Goal: Task Accomplishment & Management: Complete application form

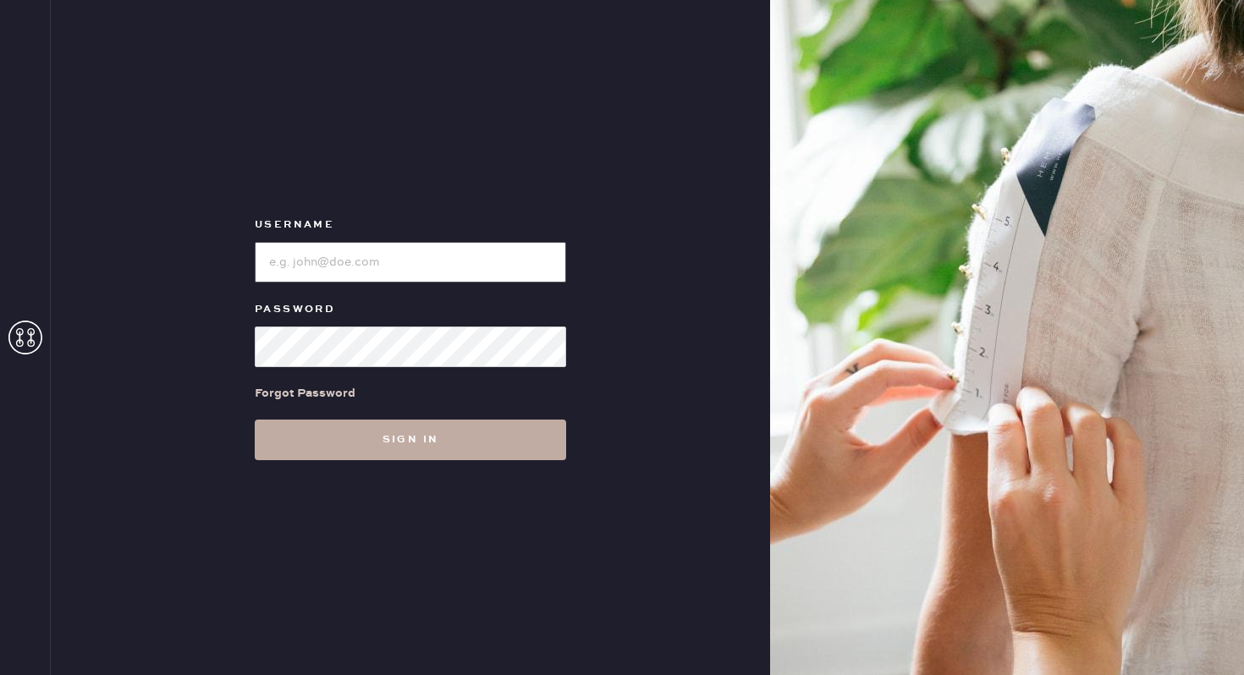
type input "reformationbroadwayplaza"
click at [402, 441] on button "Sign in" at bounding box center [410, 440] width 311 height 41
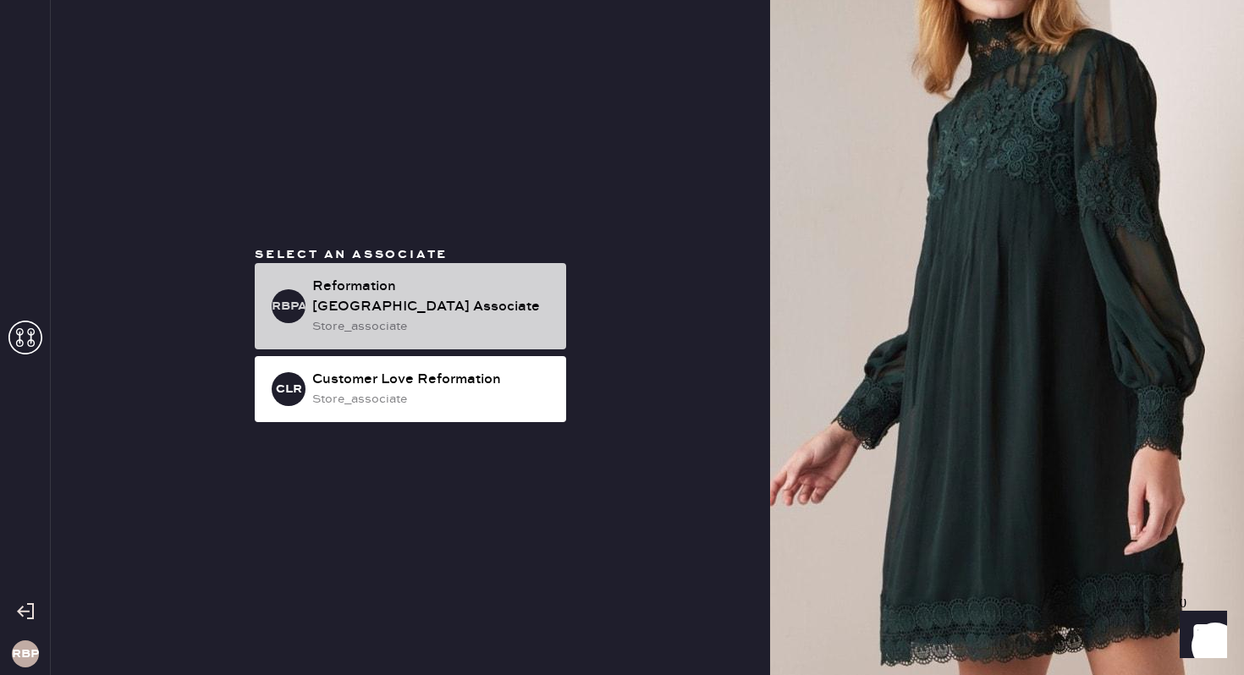
click at [403, 316] on div "Reformation [GEOGRAPHIC_DATA] Associate" at bounding box center [432, 297] width 240 height 41
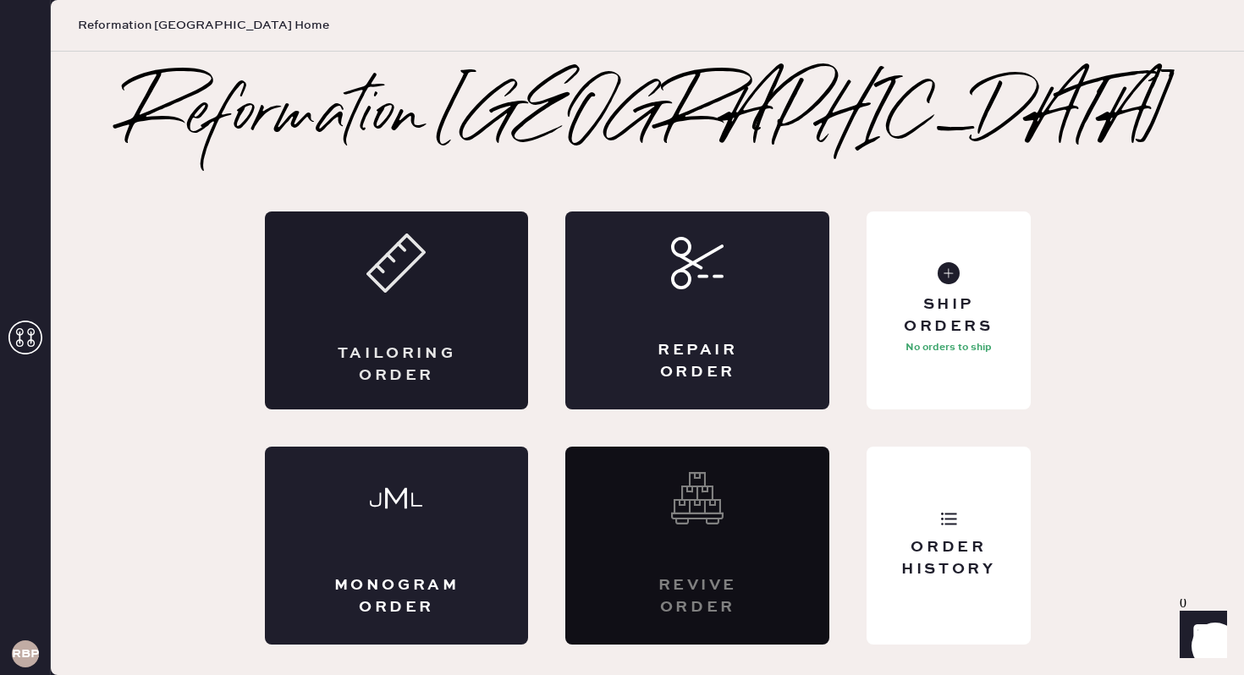
click at [460, 329] on div "Tailoring Order" at bounding box center [397, 311] width 264 height 198
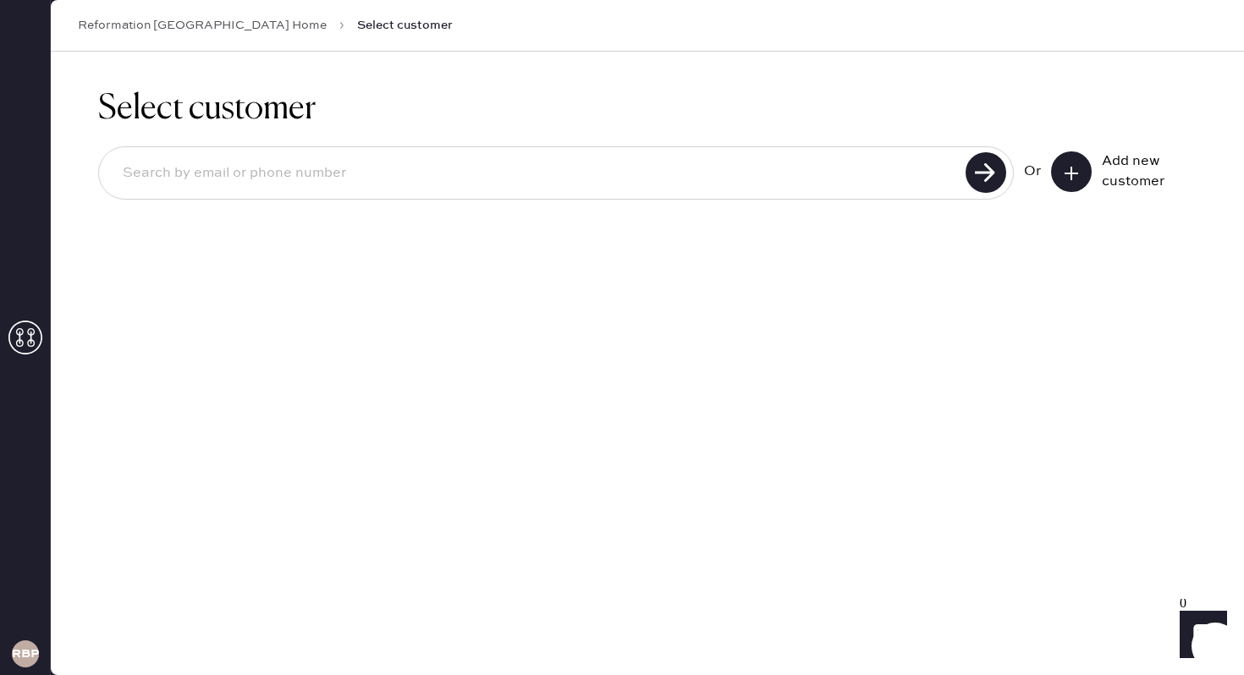
click at [1069, 170] on icon at bounding box center [1071, 173] width 17 height 17
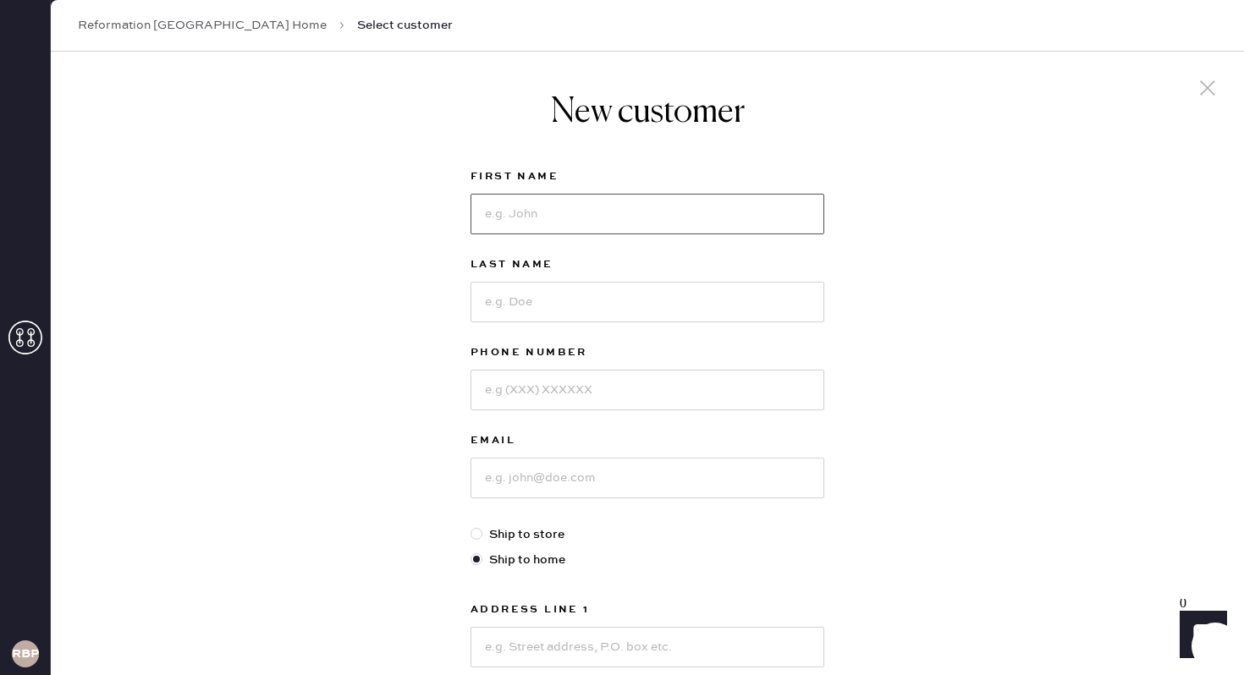
click at [598, 208] on input at bounding box center [648, 214] width 354 height 41
type input "[PERSON_NAME]"
click at [511, 305] on input at bounding box center [648, 302] width 354 height 41
type input "[PERSON_NAME]"
click at [625, 393] on input at bounding box center [648, 390] width 354 height 41
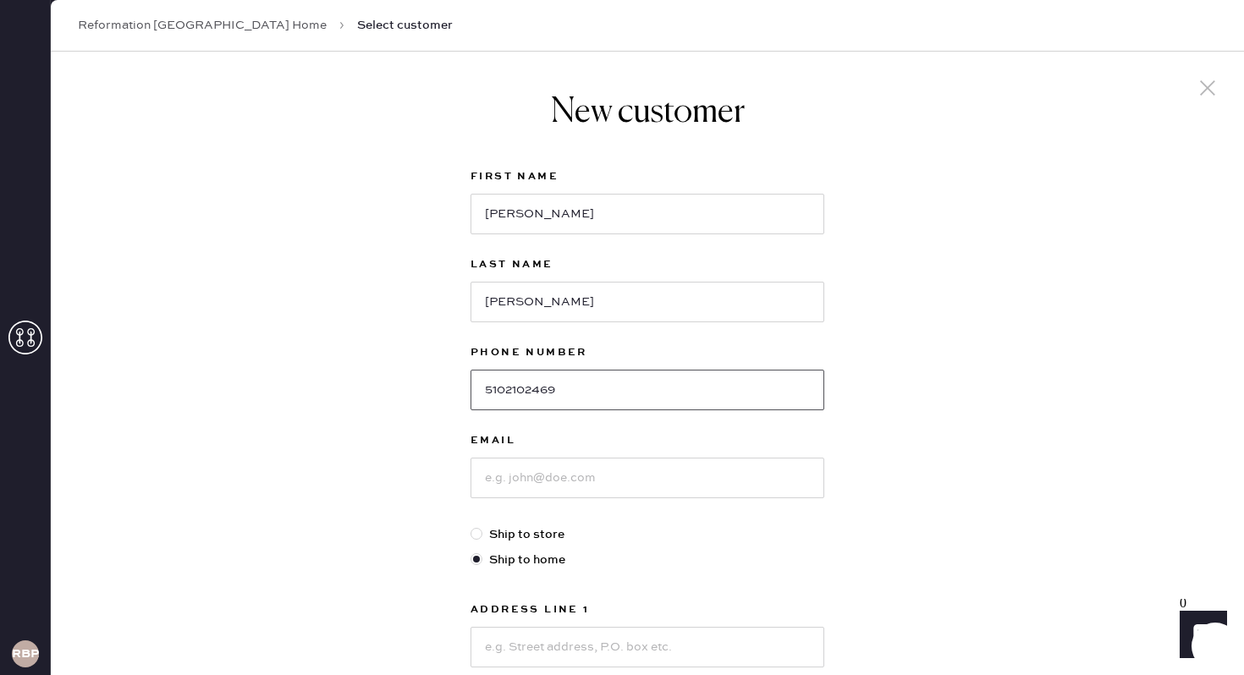
type input "5102102469"
click at [636, 494] on input at bounding box center [648, 478] width 354 height 41
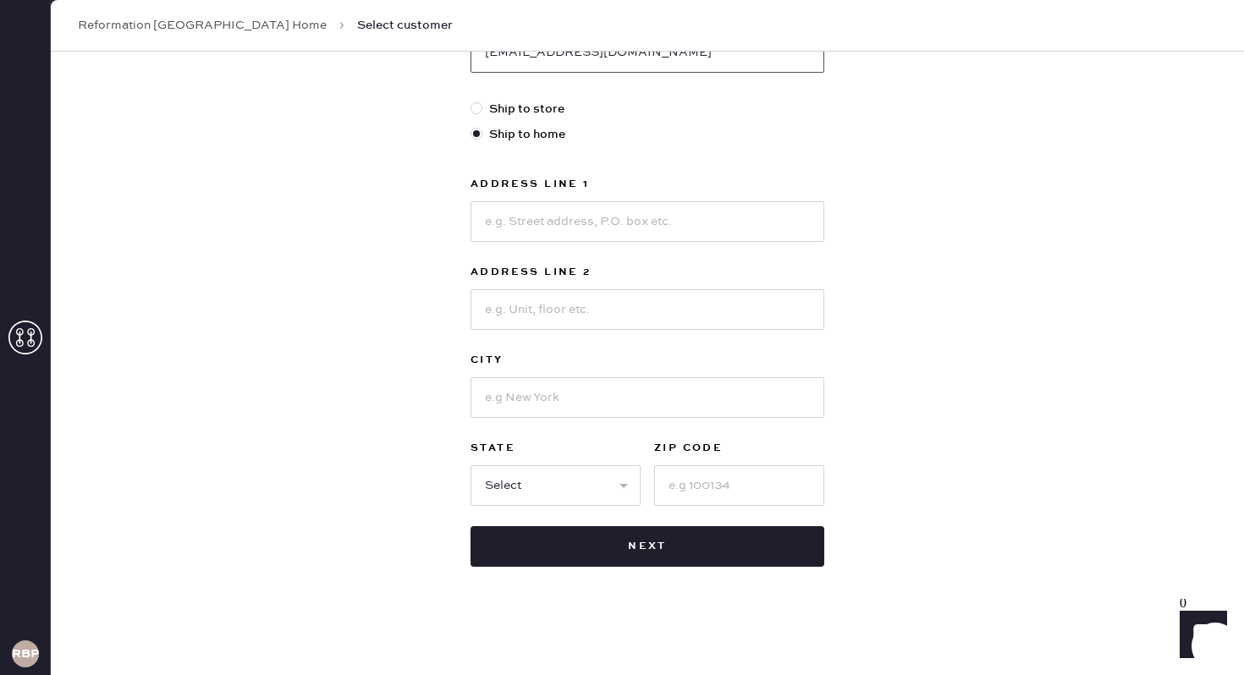
scroll to position [425, 0]
type input "[EMAIL_ADDRESS][DOMAIN_NAME]"
click at [548, 224] on input at bounding box center [648, 222] width 354 height 41
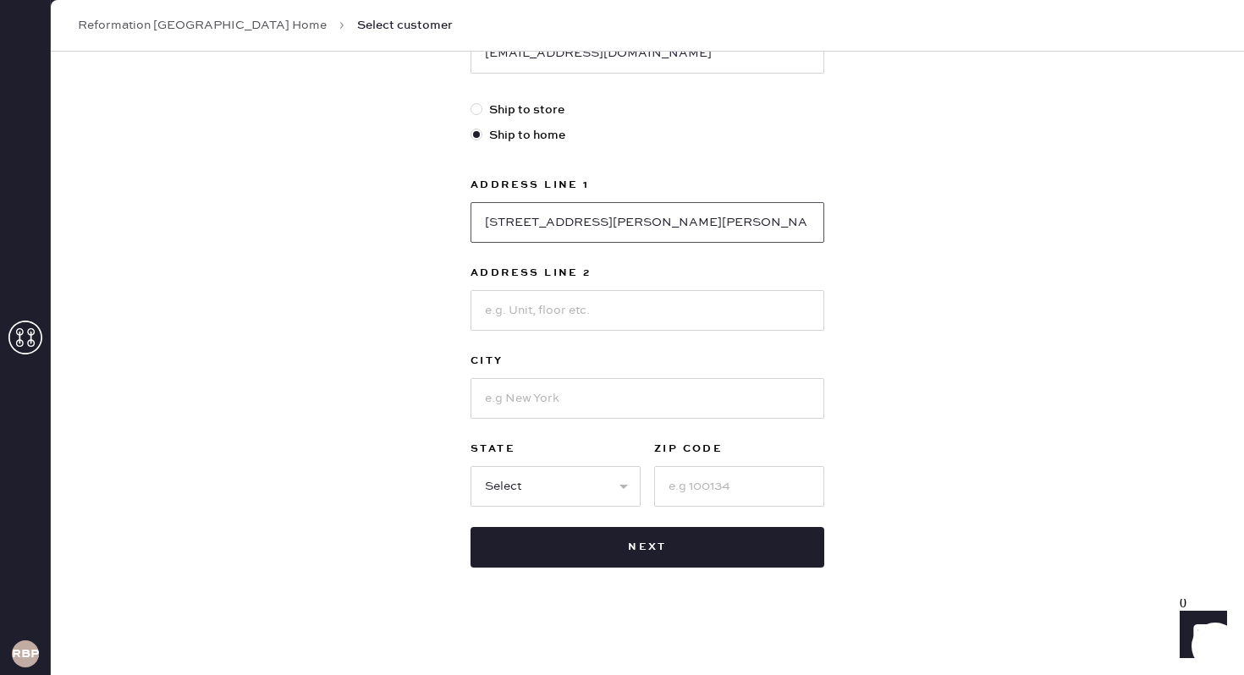
scroll to position [426, 0]
type input "[STREET_ADDRESS][PERSON_NAME][PERSON_NAME]"
click at [524, 393] on input at bounding box center [648, 397] width 354 height 41
type input "[GEOGRAPHIC_DATA]"
click at [551, 490] on select "Select AK AL AR AZ CA CO CT [GEOGRAPHIC_DATA] DE FL [GEOGRAPHIC_DATA] HI [GEOGR…" at bounding box center [556, 486] width 170 height 41
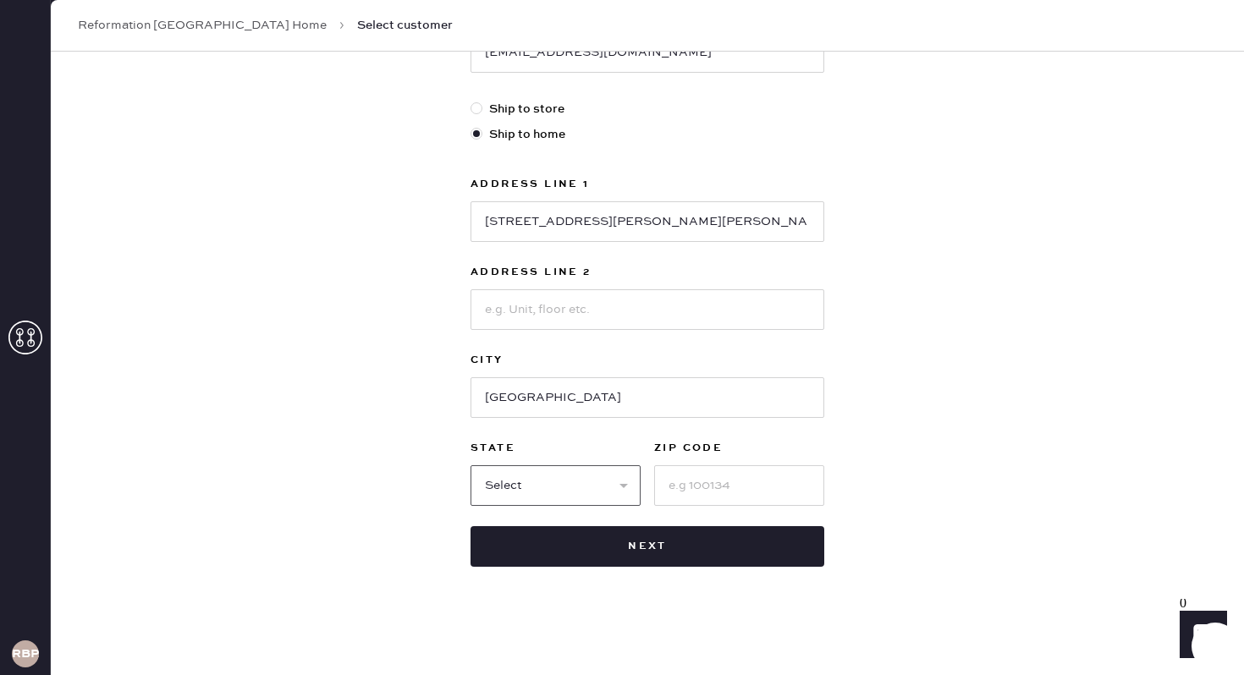
select select "CA"
click at [732, 480] on input at bounding box center [739, 486] width 170 height 41
type input "94526"
click at [914, 471] on div "New customer First Name [PERSON_NAME] Last Name [PERSON_NAME] Phone Number [PHO…" at bounding box center [647, 151] width 1193 height 1050
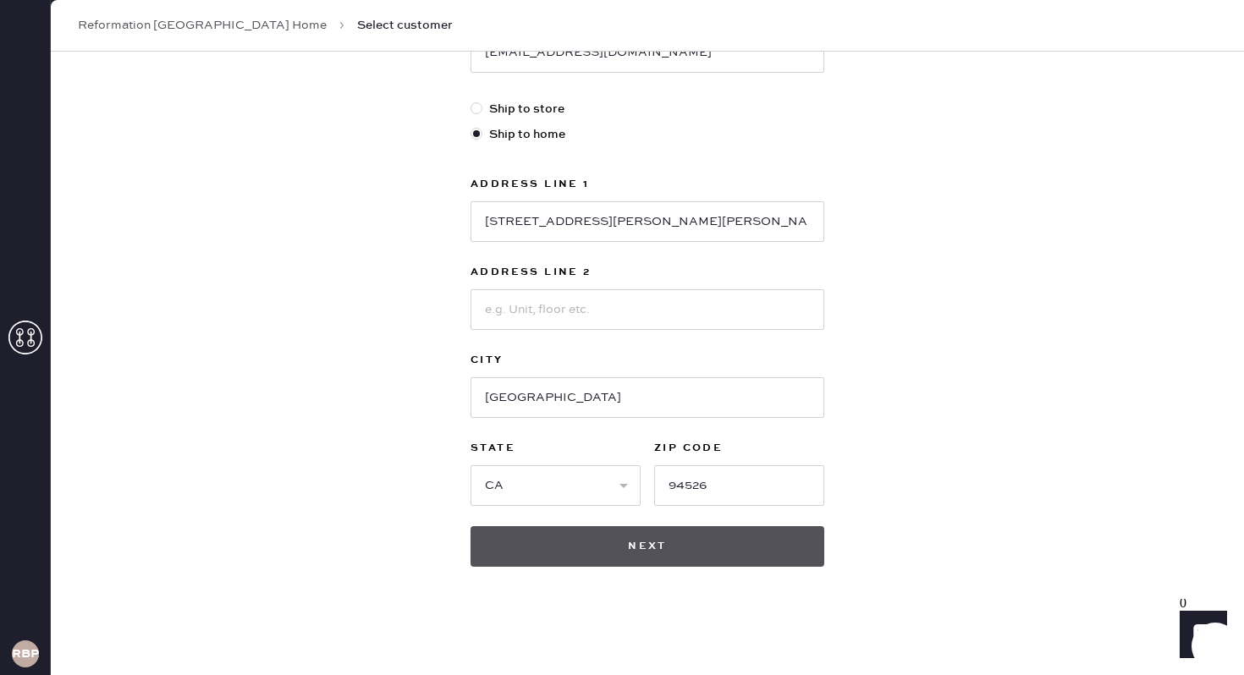
click at [640, 553] on button "Next" at bounding box center [648, 546] width 354 height 41
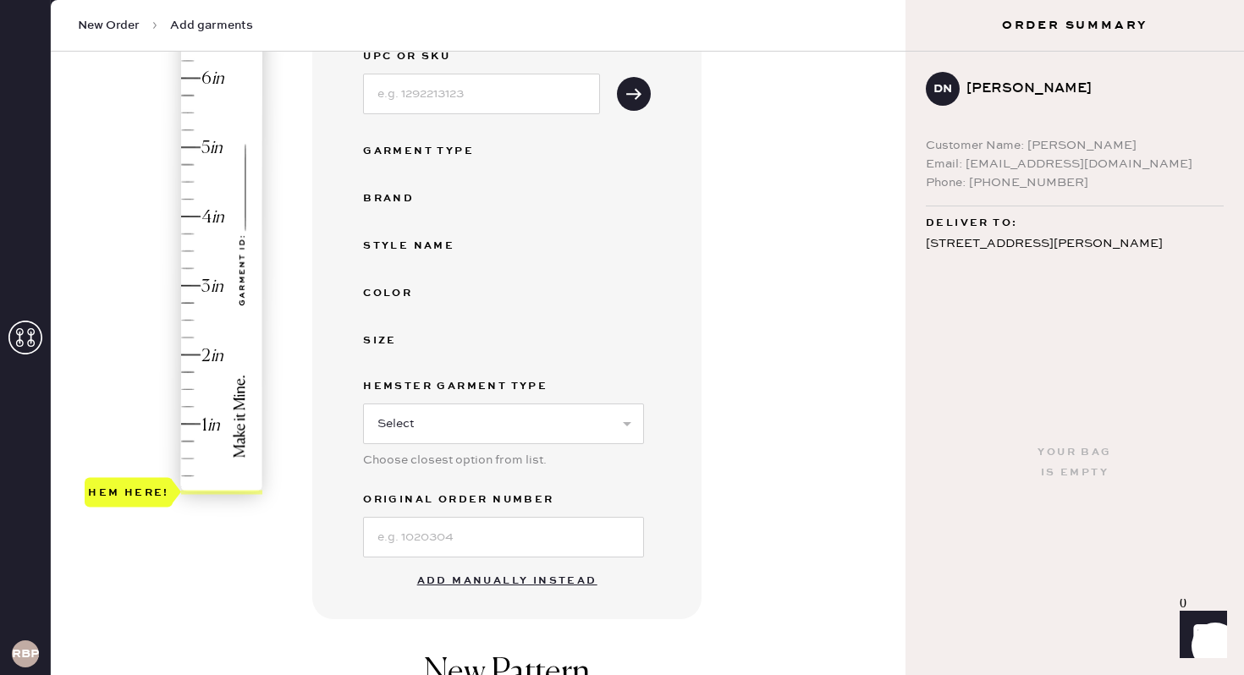
scroll to position [295, 0]
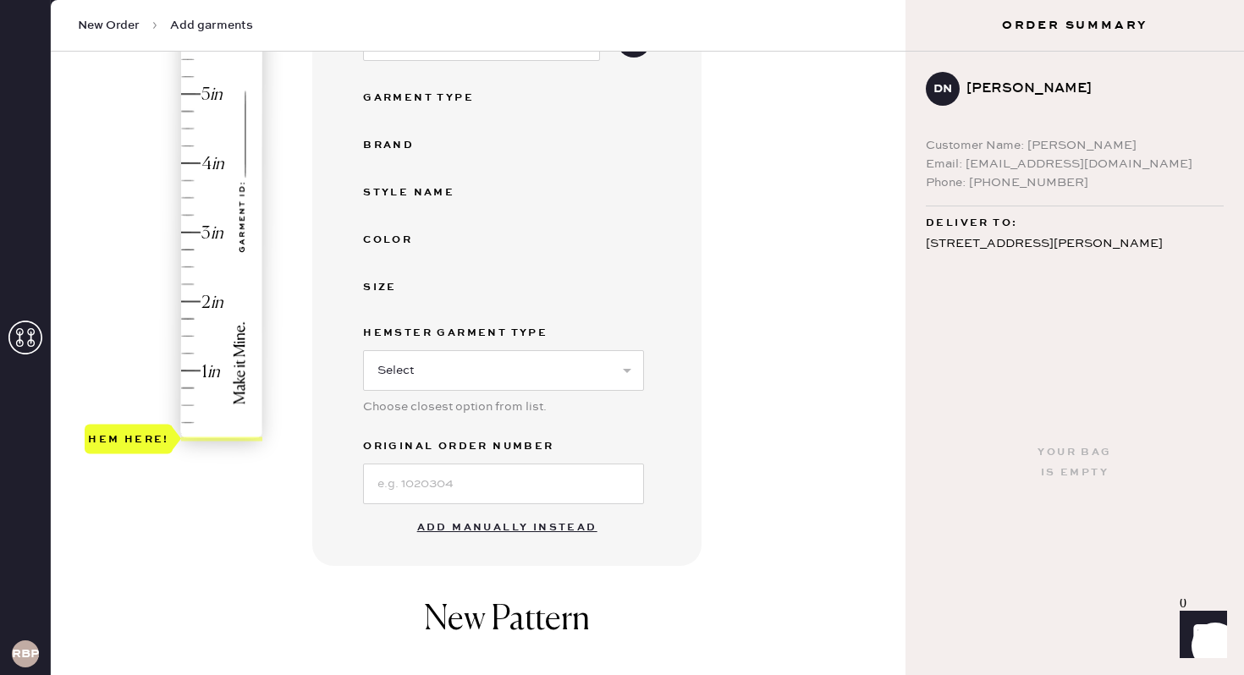
click at [481, 520] on button "Add manually instead" at bounding box center [507, 528] width 201 height 34
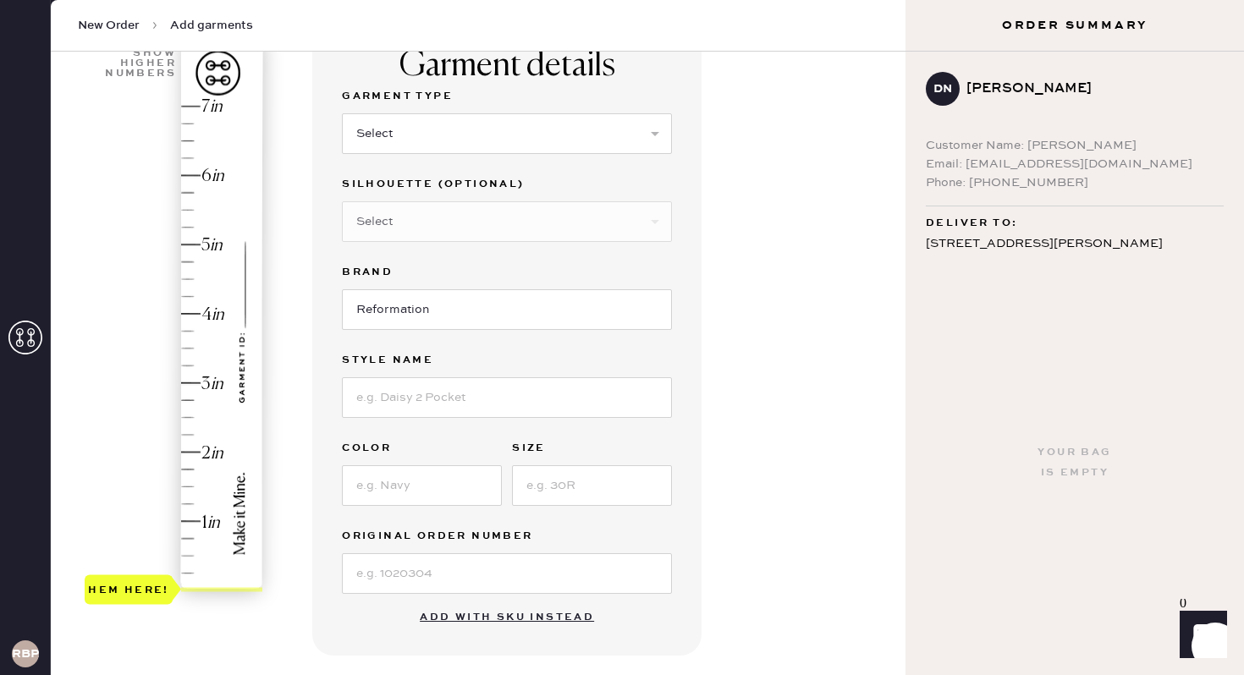
scroll to position [186, 0]
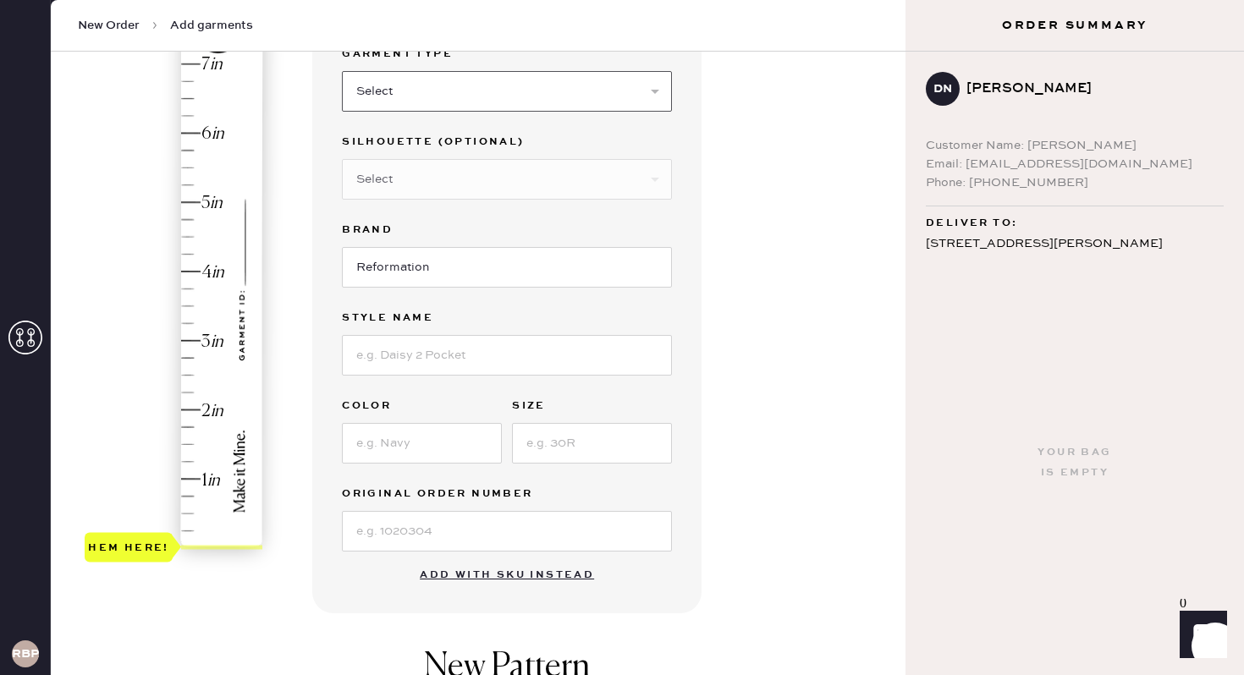
click at [565, 96] on select "Select Basic Skirt Jeans Leggings Pants Shorts Basic Sleeved Dress Basic Sleeve…" at bounding box center [507, 91] width 330 height 41
select select "2"
click at [419, 356] on input at bounding box center [507, 355] width 330 height 41
type input "[PERSON_NAME] Rise Slouchy Wide Leg Jeans"
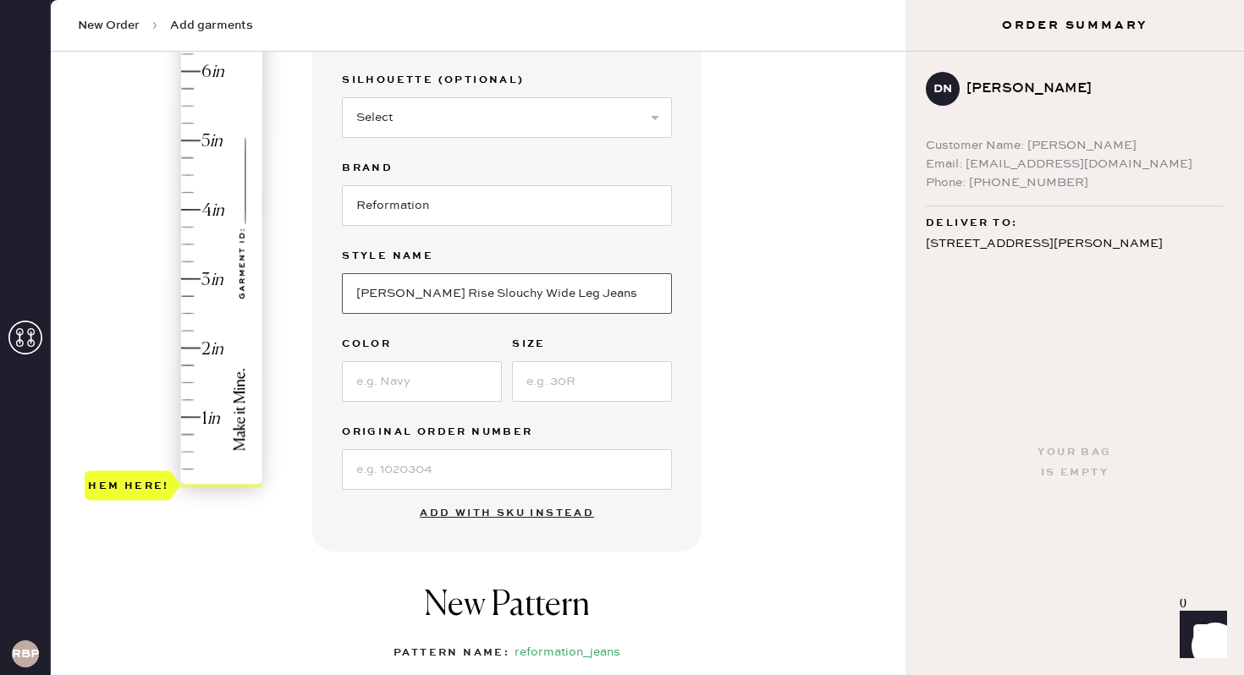
scroll to position [251, 0]
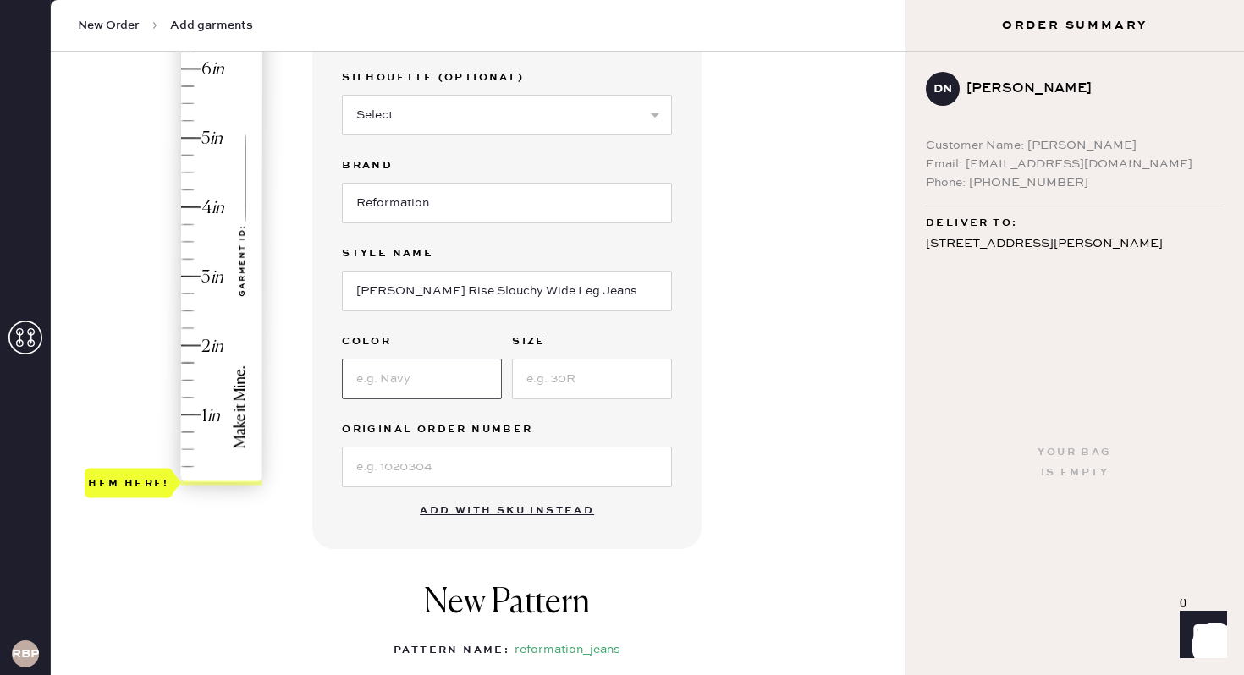
click at [455, 383] on input at bounding box center [422, 379] width 160 height 41
type input "Ondine"
click at [584, 382] on input at bounding box center [592, 379] width 160 height 41
type input "24"
click at [510, 465] on input at bounding box center [507, 467] width 330 height 41
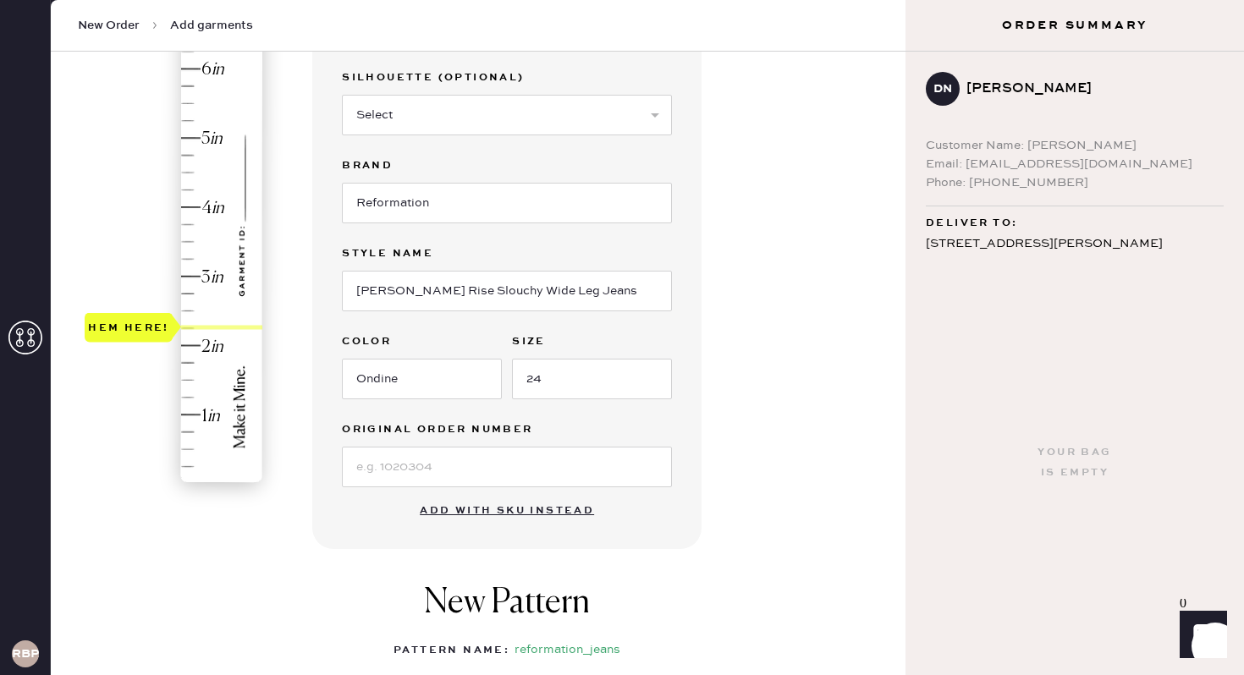
type input "2"
drag, startPoint x: 146, startPoint y: 482, endPoint x: 150, endPoint y: 350, distance: 133.0
click at [150, 350] on div "Hem here!" at bounding box center [128, 345] width 81 height 20
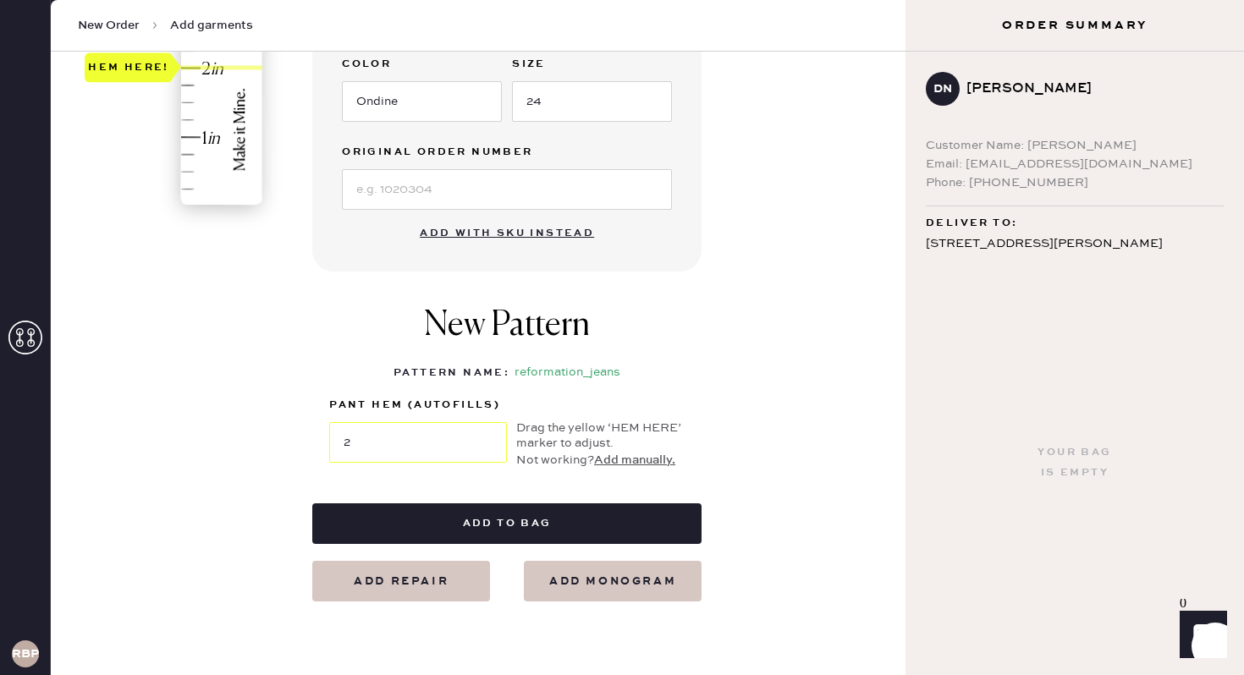
scroll to position [662, 0]
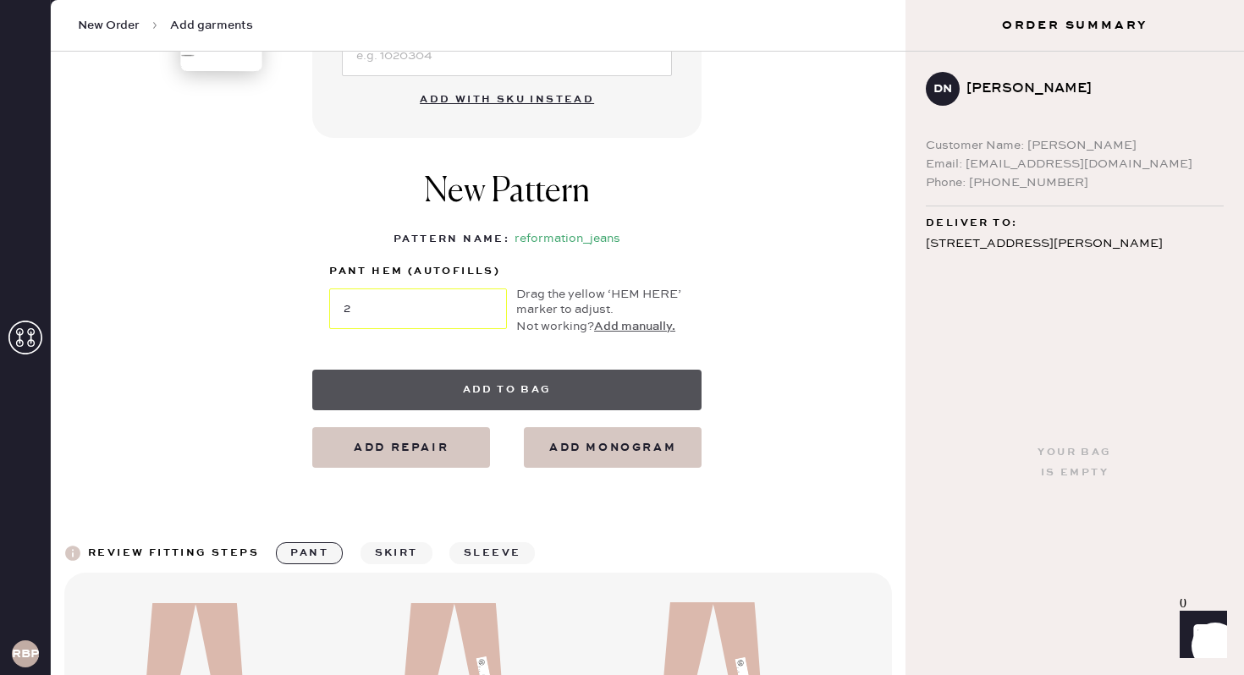
click at [471, 394] on button "Add to bag" at bounding box center [506, 390] width 389 height 41
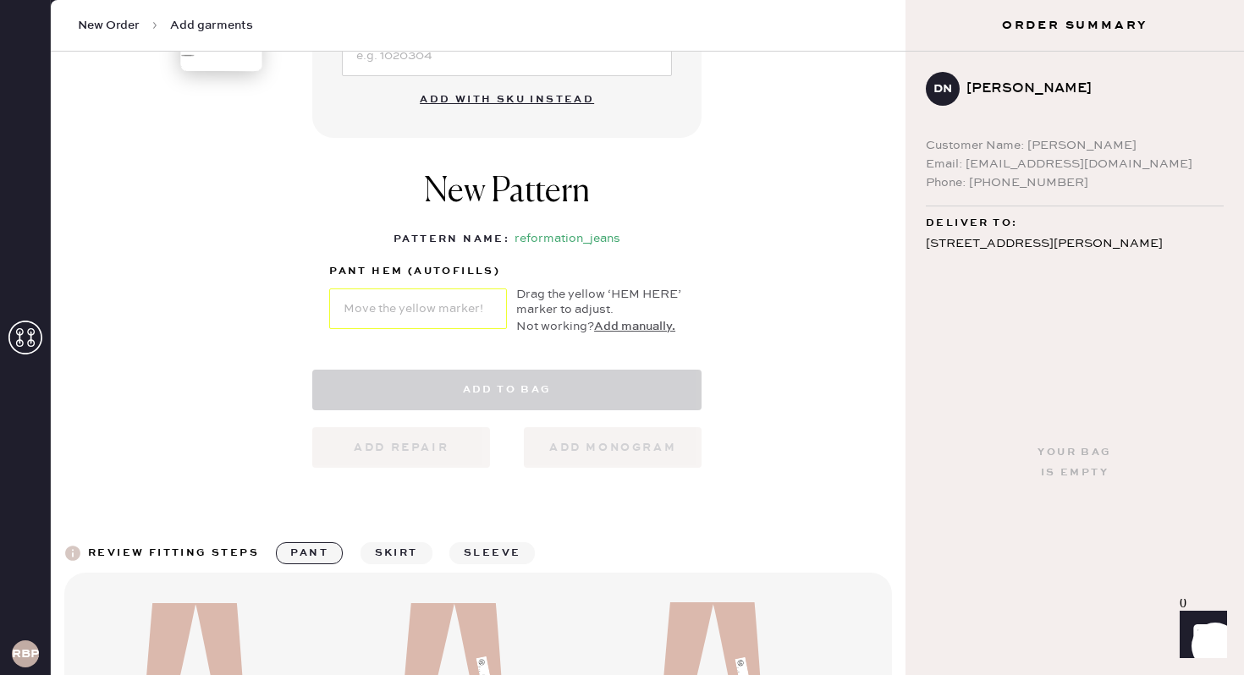
select select "2"
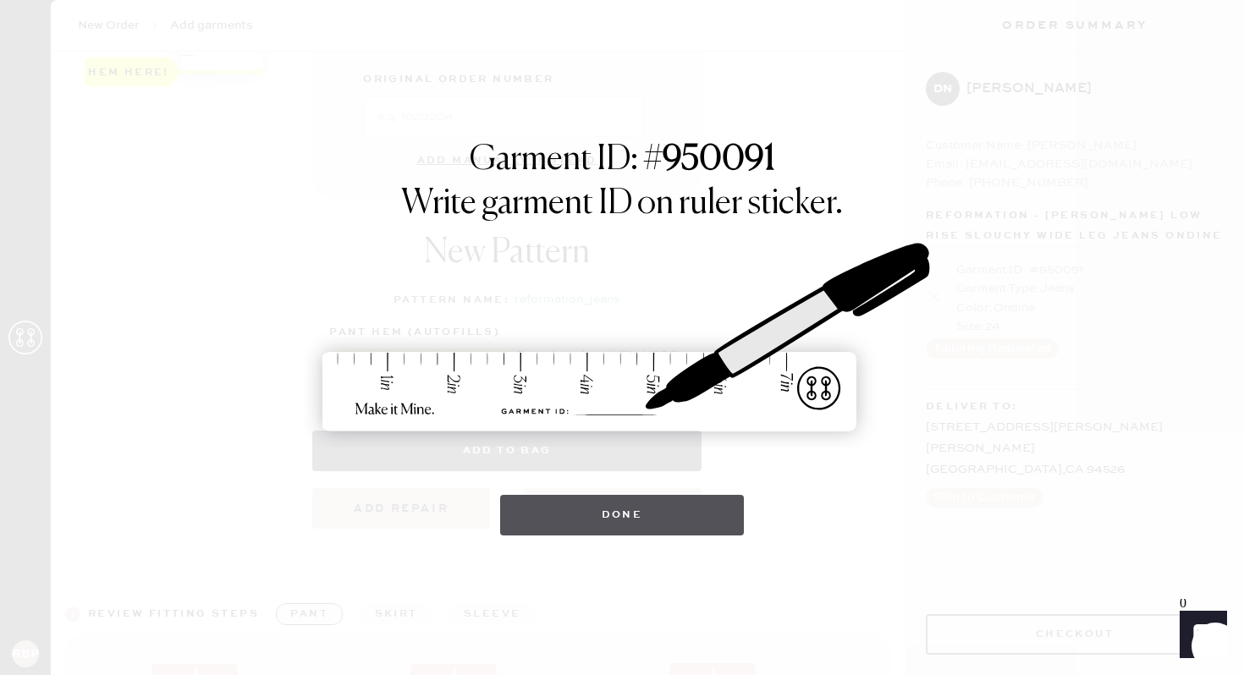
click at [632, 513] on button "Done" at bounding box center [622, 515] width 245 height 41
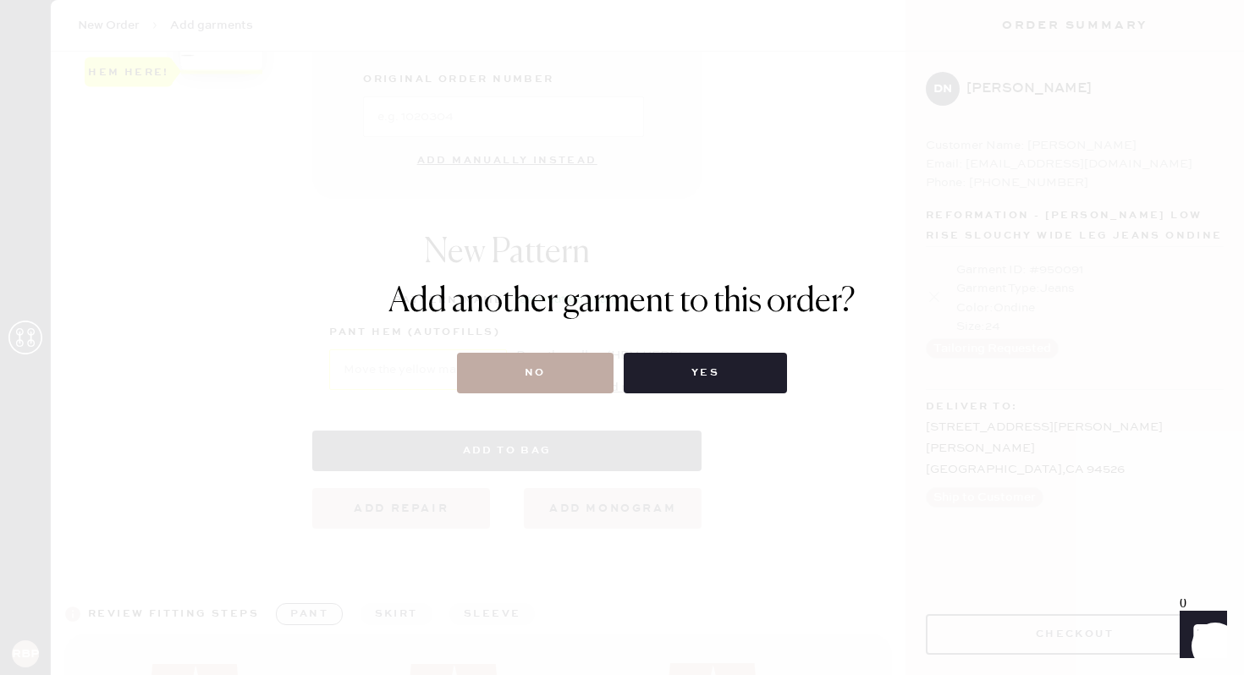
click at [570, 361] on button "No" at bounding box center [535, 373] width 157 height 41
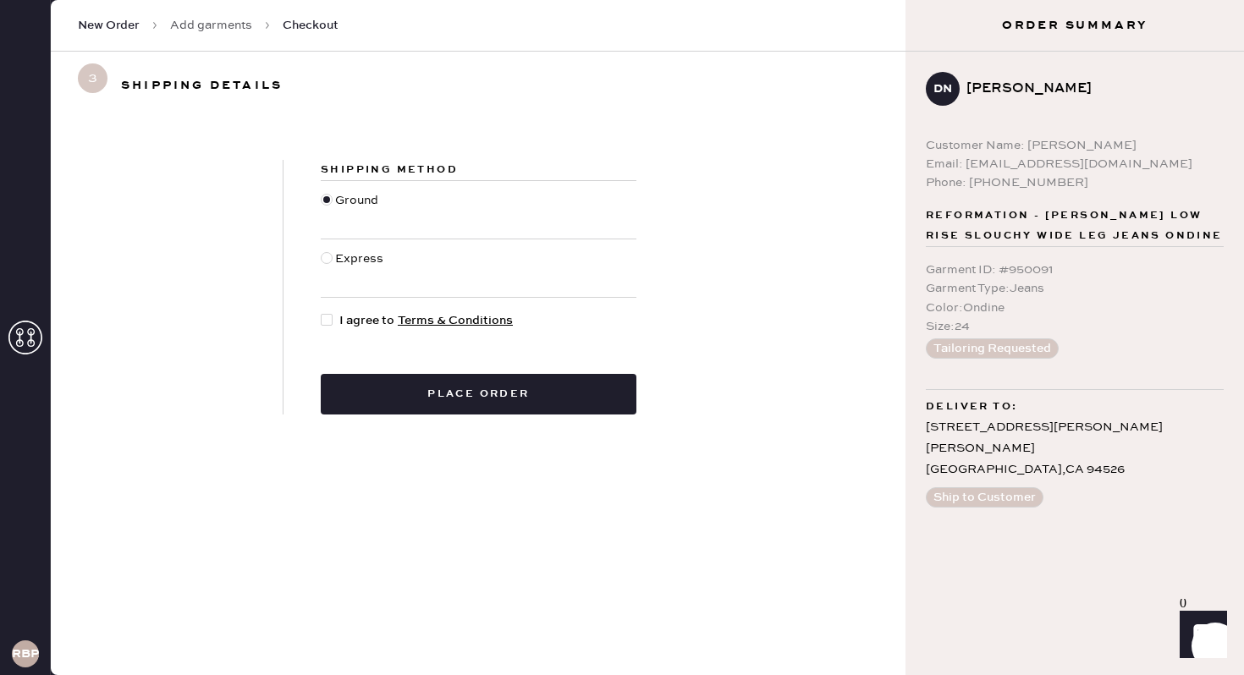
click at [324, 255] on div at bounding box center [327, 258] width 12 height 12
click at [322, 251] on input "Express" at bounding box center [321, 250] width 1 height 1
radio input "true"
click at [327, 319] on div at bounding box center [327, 320] width 12 height 12
click at [322, 312] on input "I agree to Terms & Conditions" at bounding box center [321, 311] width 1 height 1
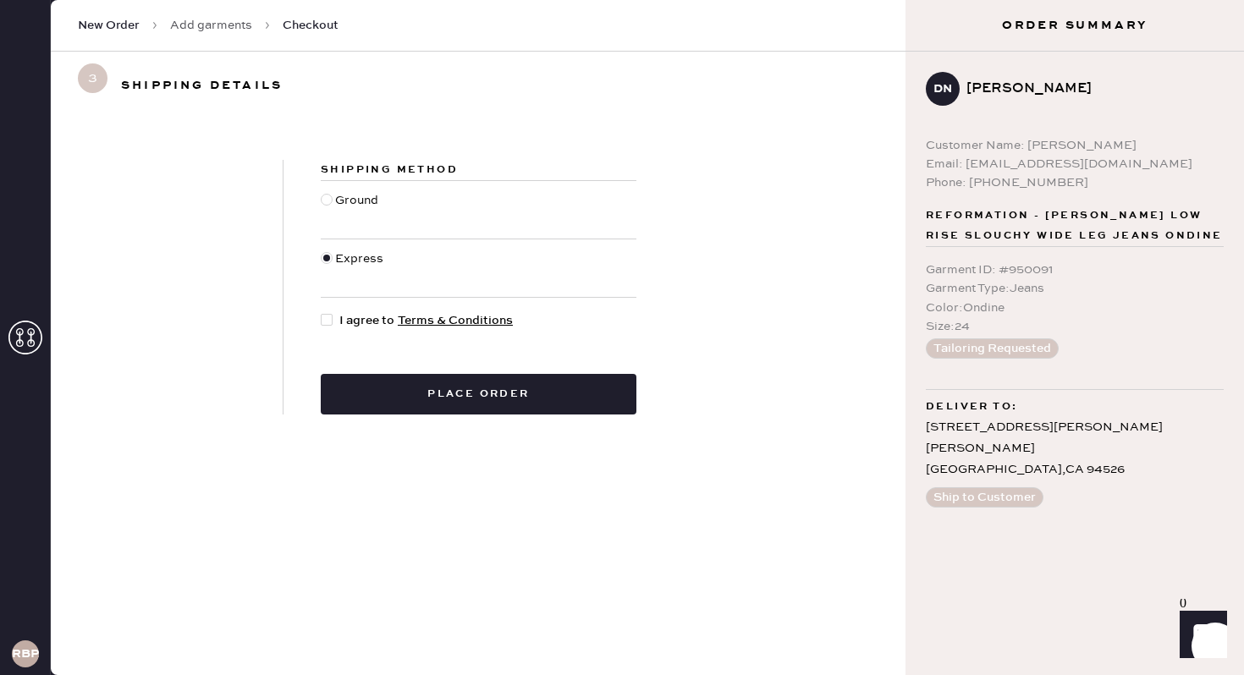
checkbox input "true"
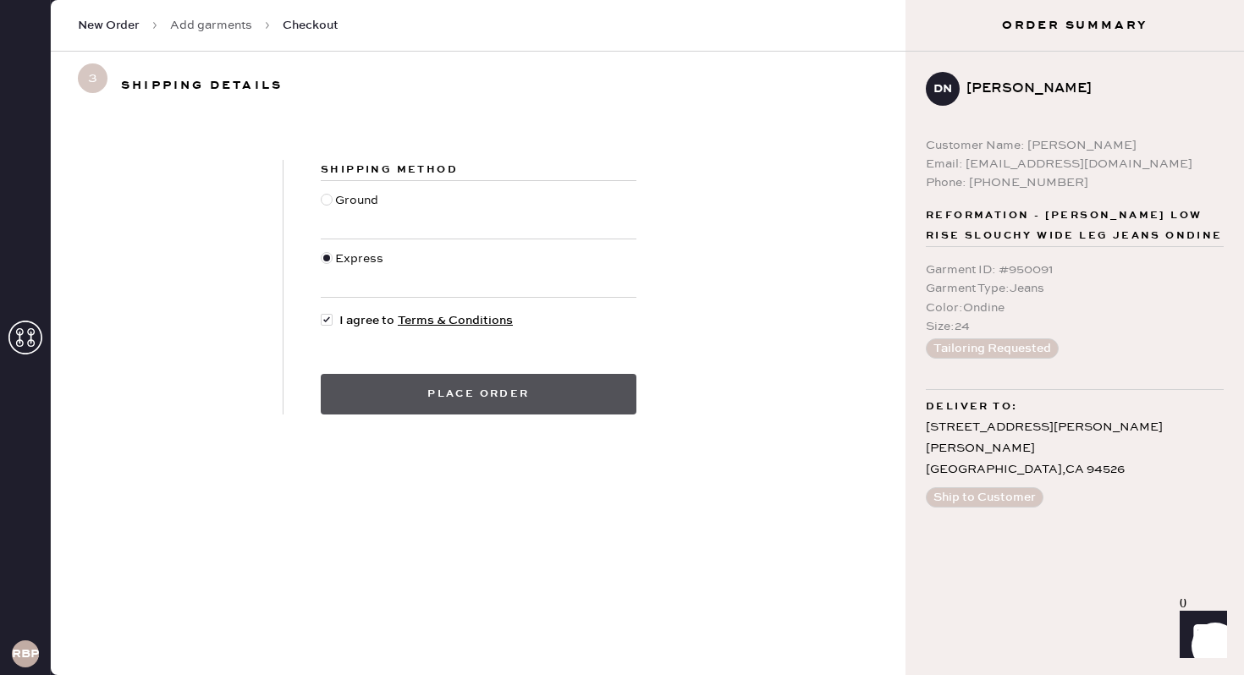
click at [486, 399] on button "Place order" at bounding box center [479, 394] width 316 height 41
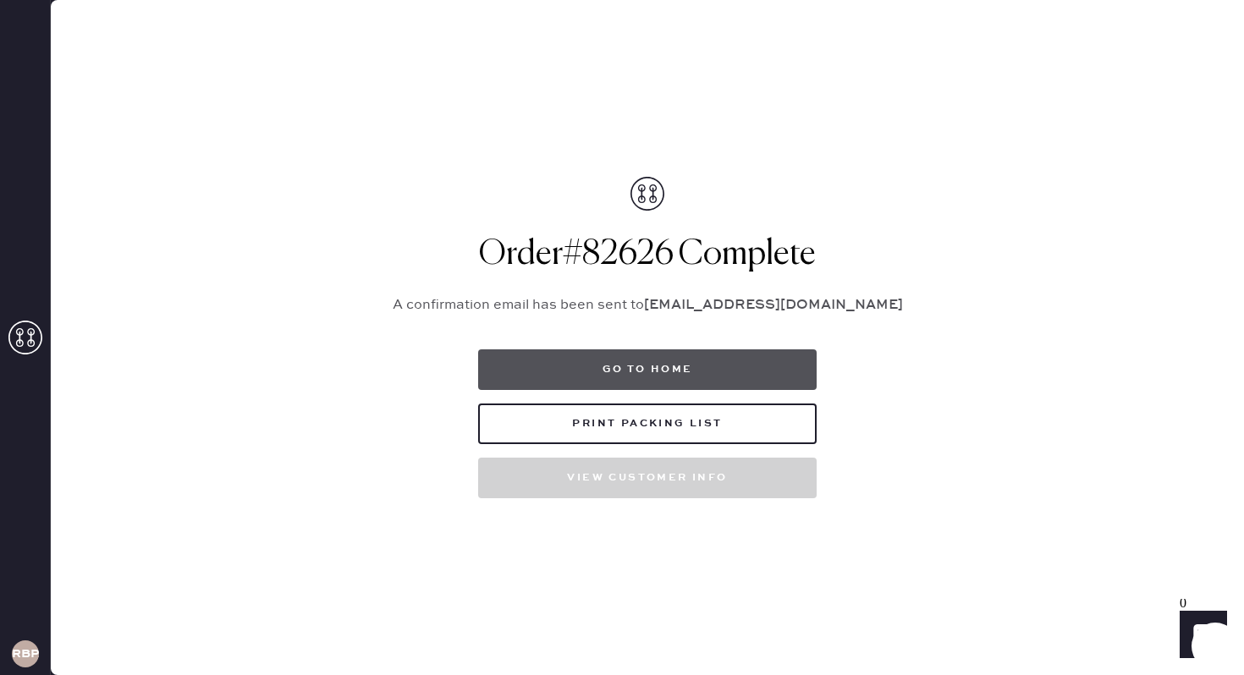
click at [590, 363] on button "Go to home" at bounding box center [647, 370] width 339 height 41
